Goal: Find specific page/section: Find specific page/section

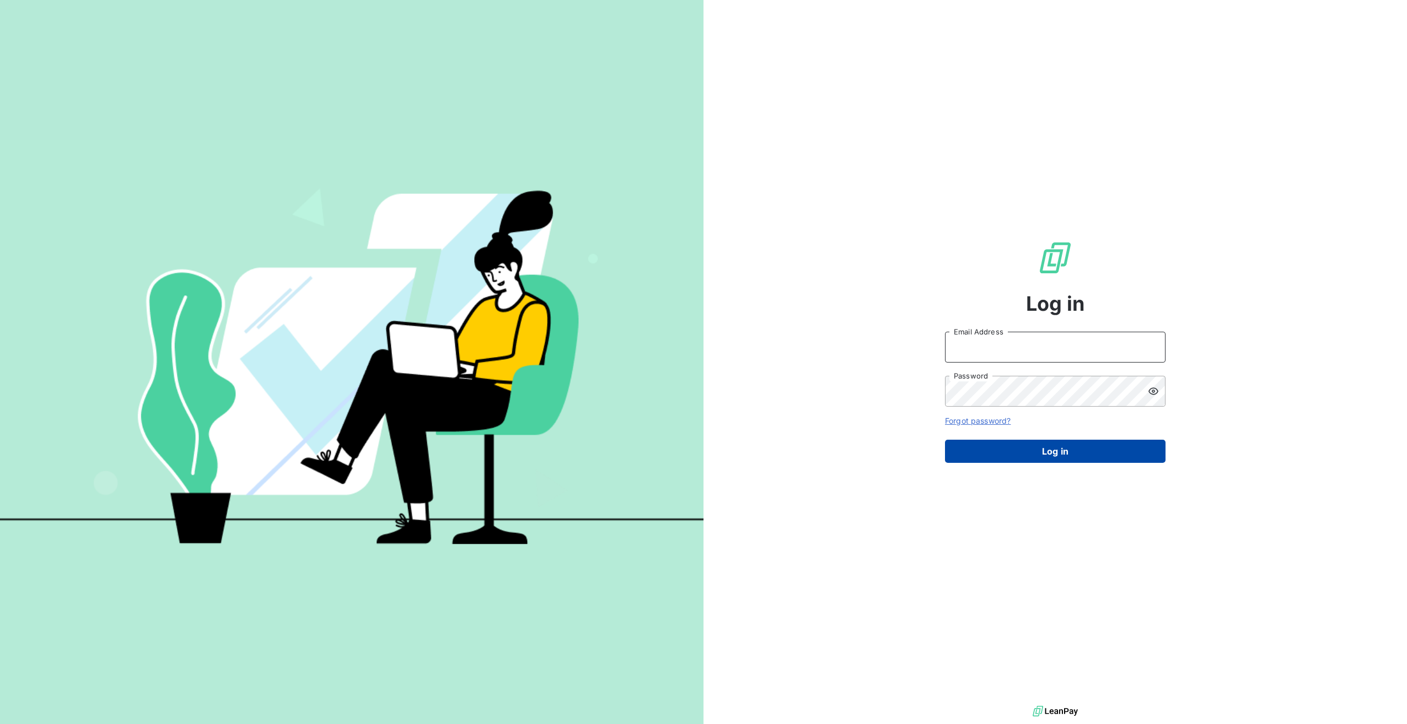
type input "[EMAIL_ADDRESS][DOMAIN_NAME]"
click at [1028, 459] on button "Log in" at bounding box center [1055, 451] width 220 height 23
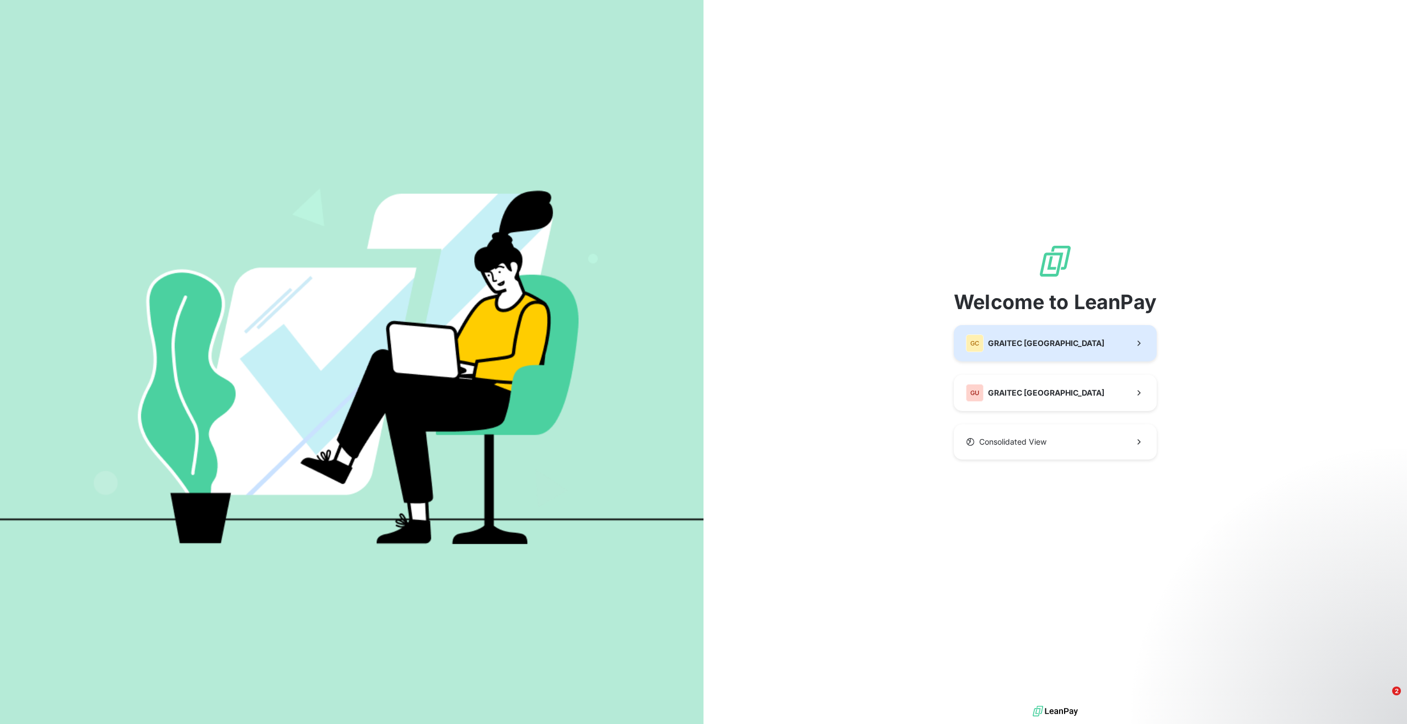
click at [1028, 351] on div "GC GRAITEC [GEOGRAPHIC_DATA]" at bounding box center [1035, 344] width 138 height 18
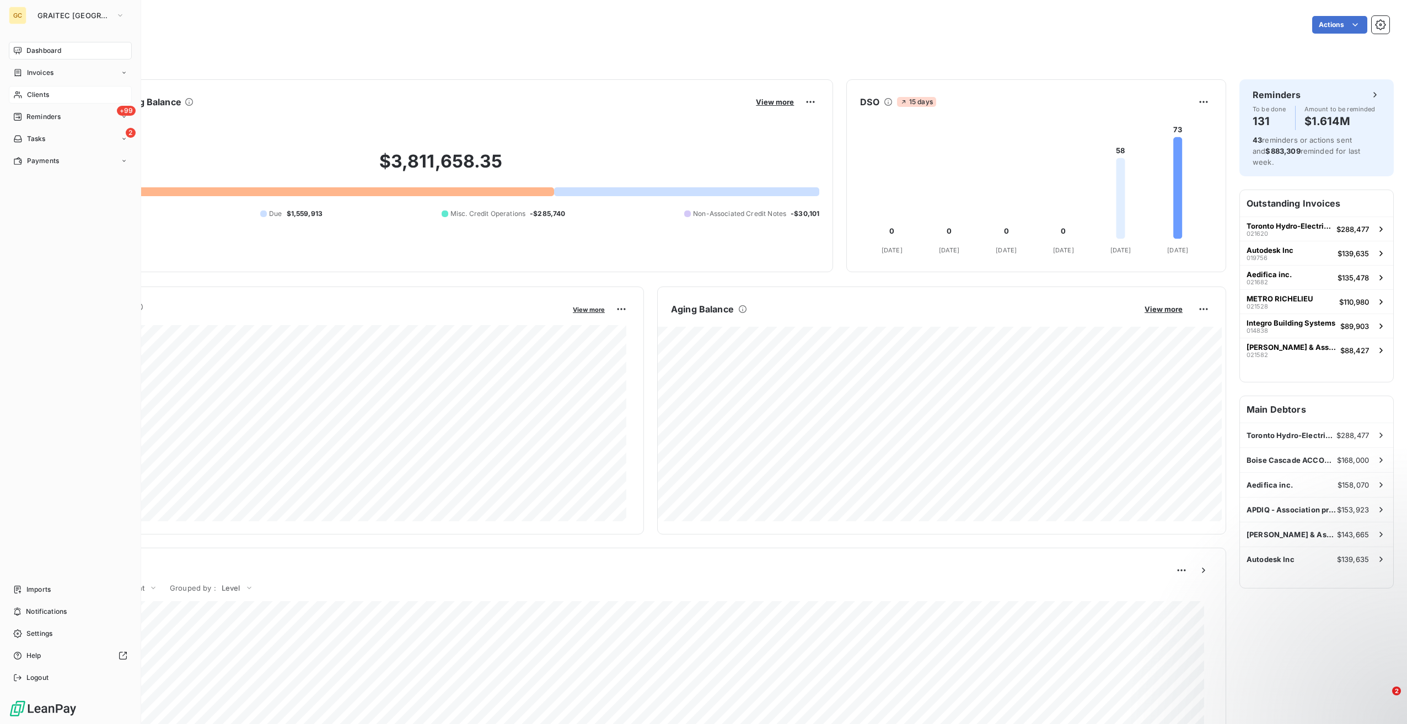
click at [35, 98] on span "Clients" at bounding box center [38, 95] width 22 height 10
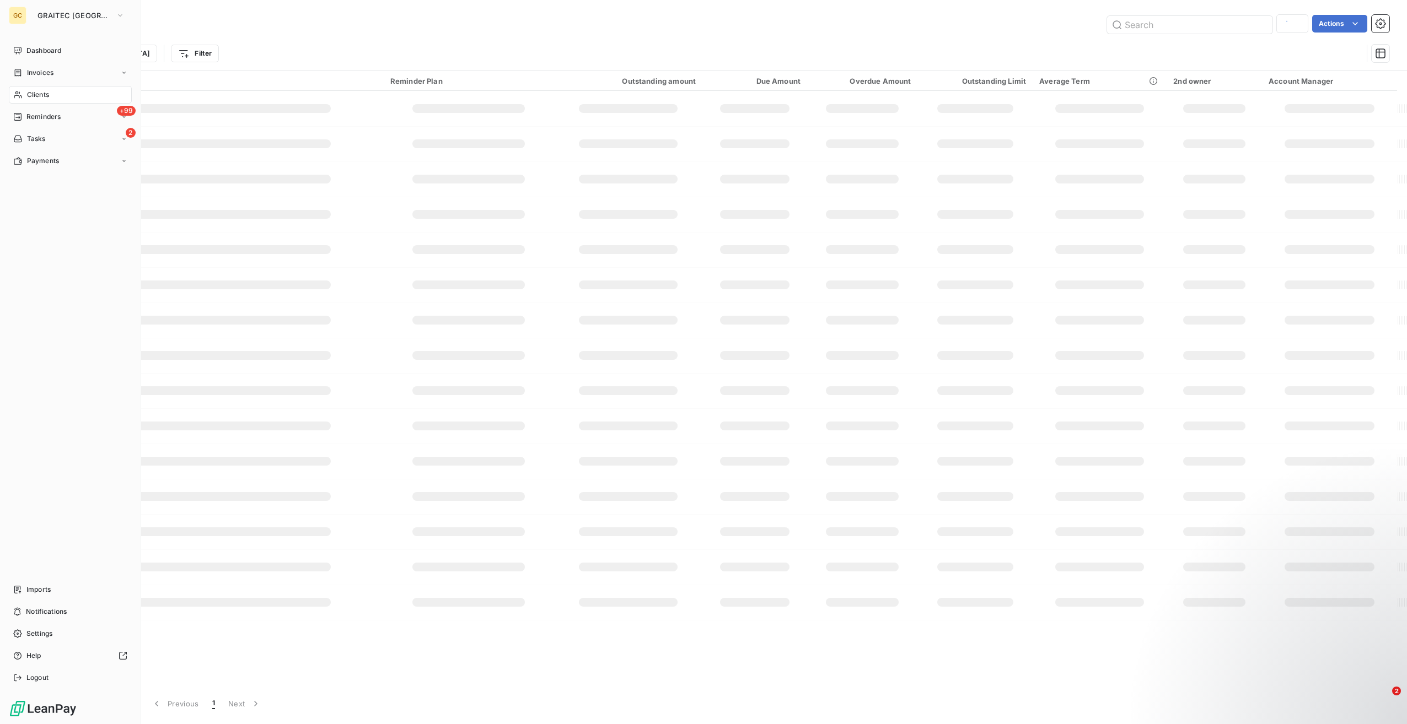
type input "047607"
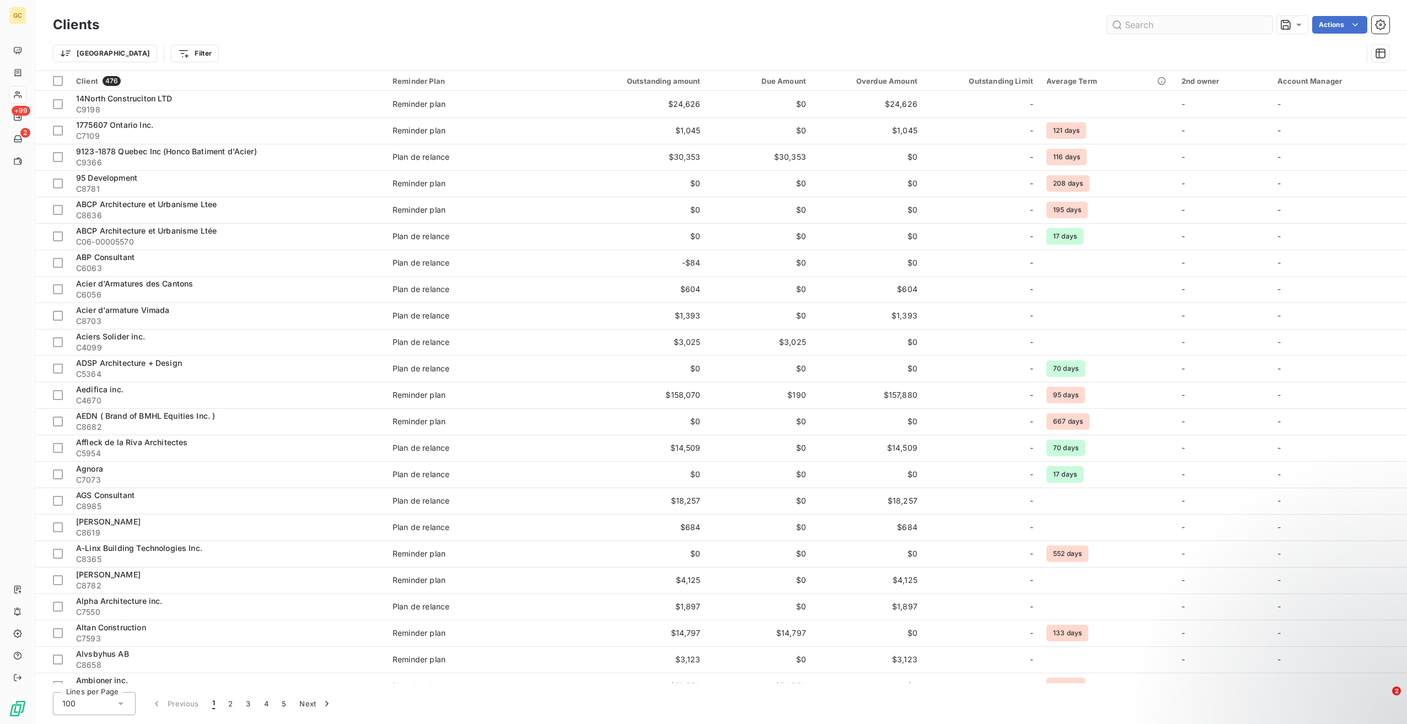
click at [1191, 33] on input "text" at bounding box center [1189, 25] width 165 height 18
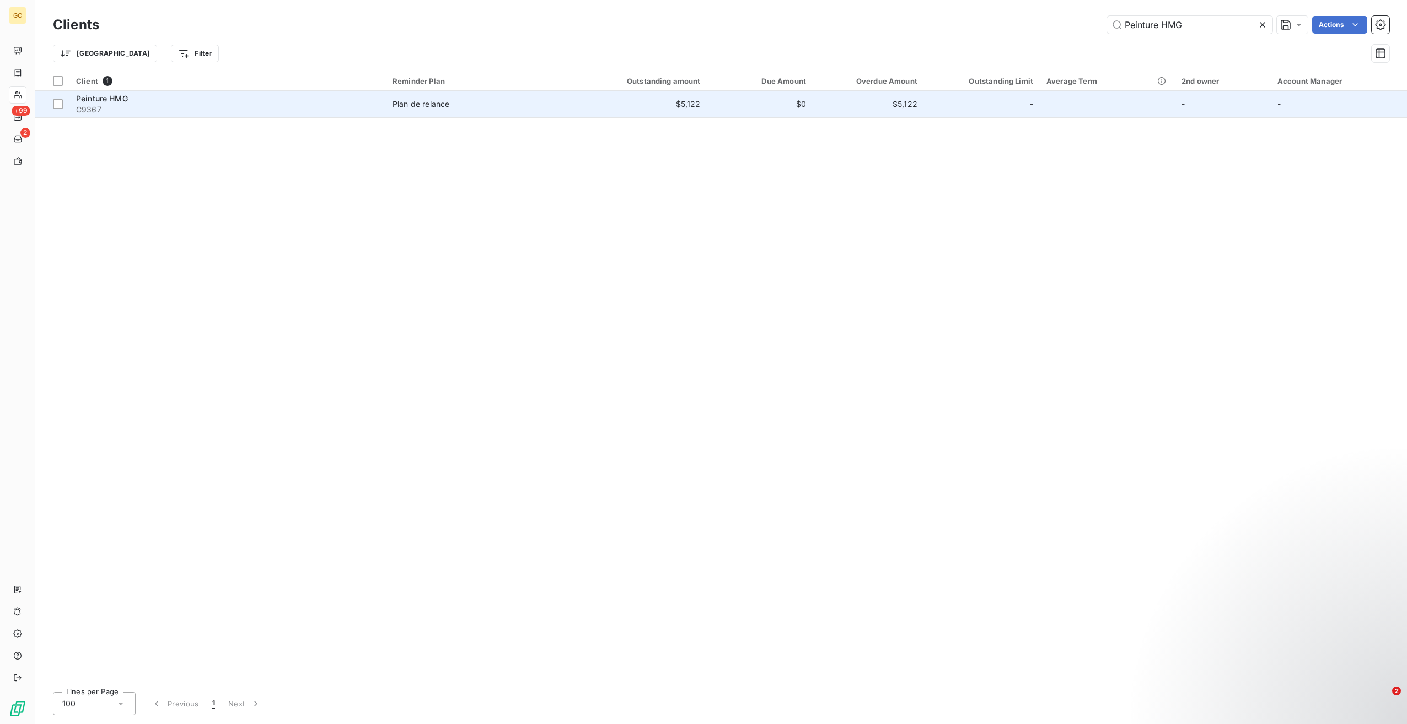
type input "Peinture HMG"
click at [233, 106] on span "C9367" at bounding box center [227, 109] width 303 height 11
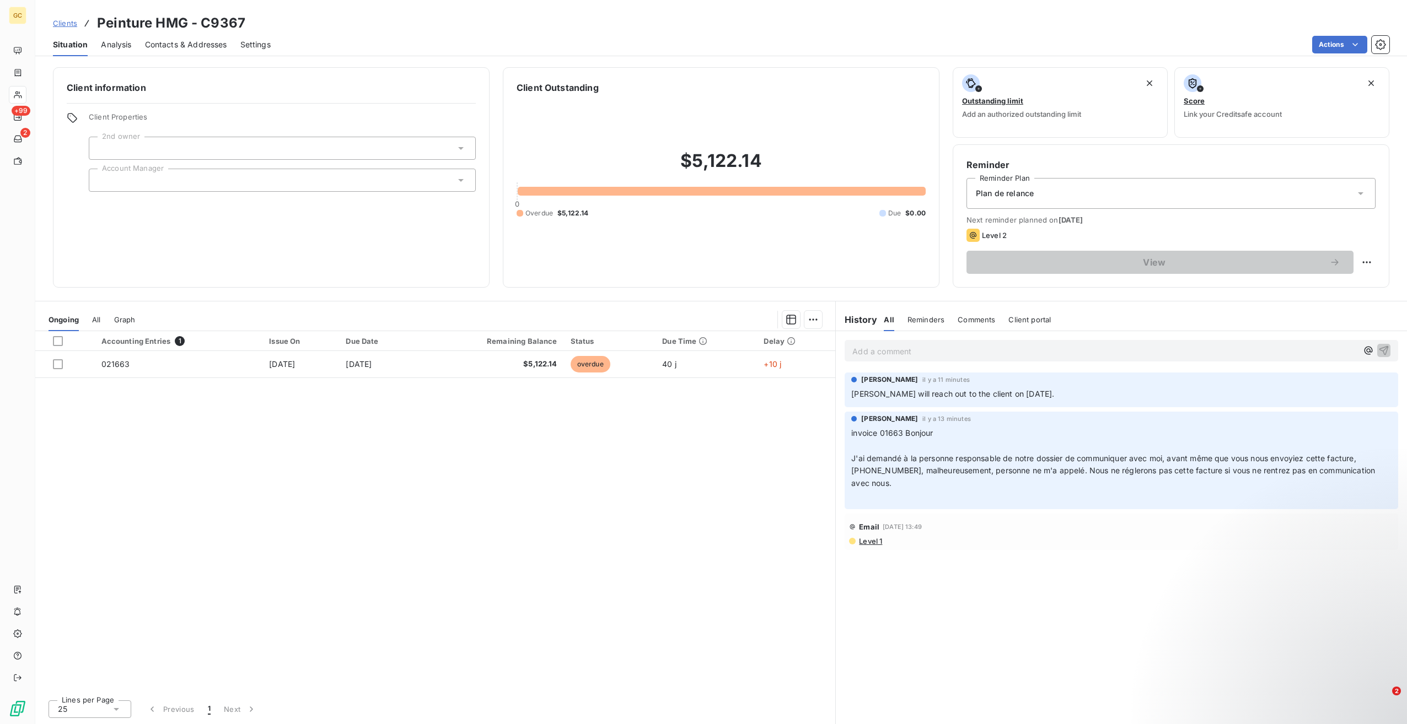
click at [1069, 345] on p "Add a comment ﻿" at bounding box center [1104, 351] width 505 height 14
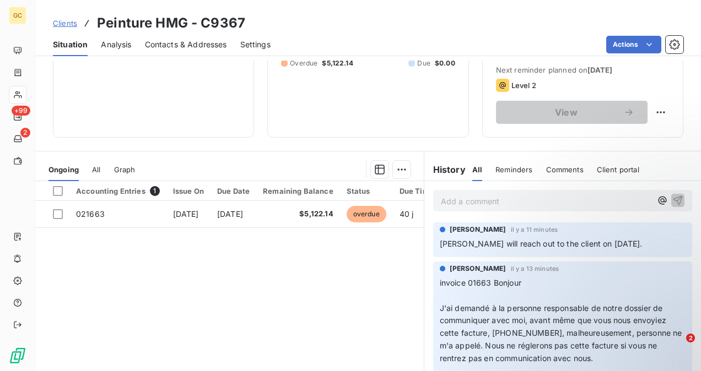
scroll to position [165, 0]
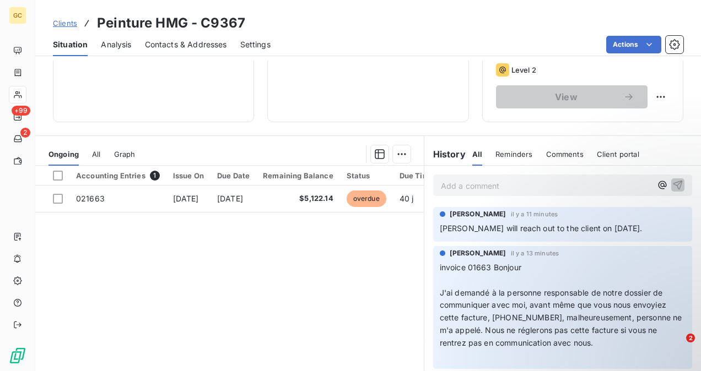
click at [472, 186] on p "Add a comment ﻿" at bounding box center [546, 186] width 211 height 14
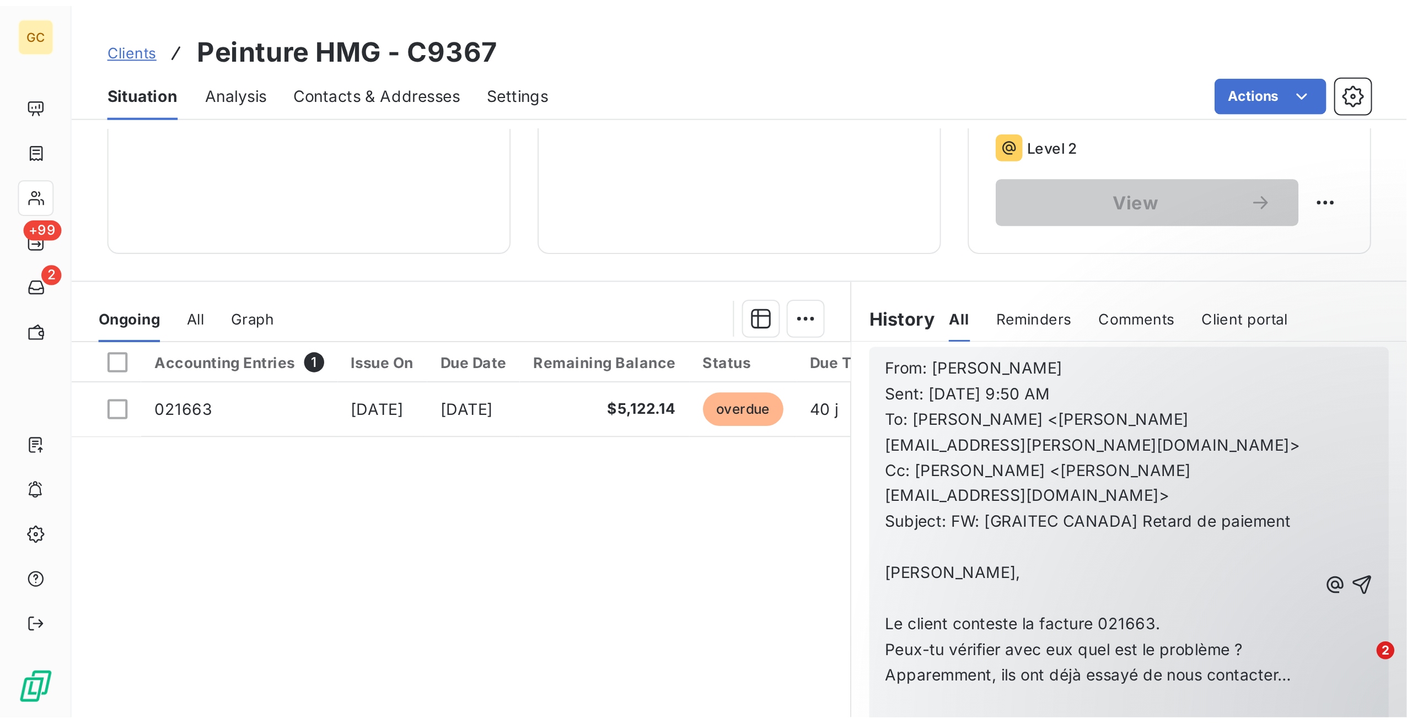
scroll to position [0, 0]
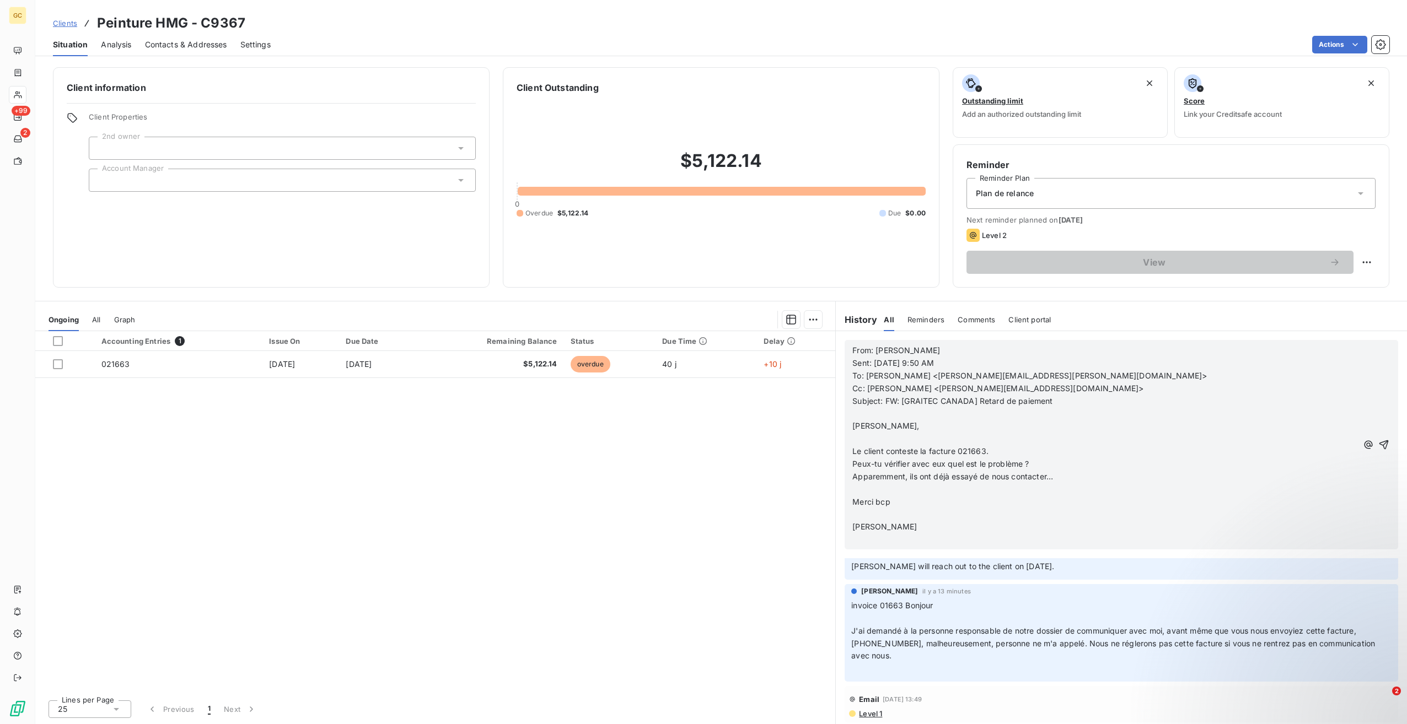
click at [1379, 442] on icon "button" at bounding box center [1383, 444] width 9 height 9
